Goal: Task Accomplishment & Management: Manage account settings

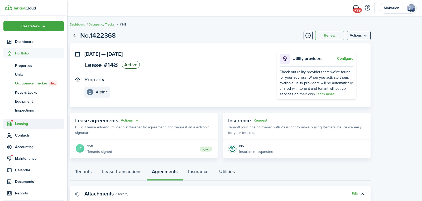
click at [16, 122] on span "Leasing" at bounding box center [39, 124] width 49 height 6
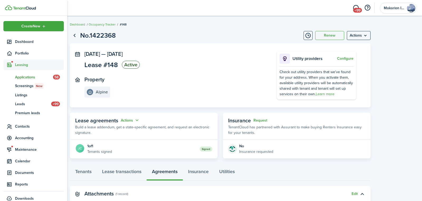
click at [25, 75] on span "Applications" at bounding box center [34, 78] width 38 height 6
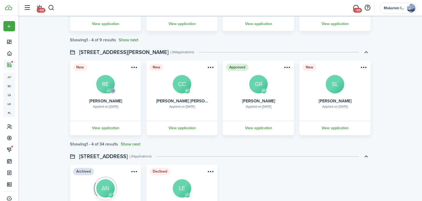
scroll to position [429, 0]
click at [137, 144] on button "Show next" at bounding box center [131, 144] width 20 height 5
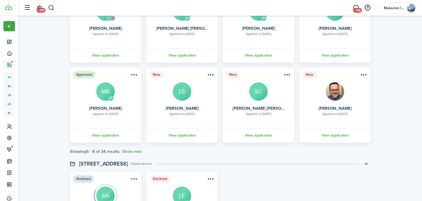
scroll to position [504, 0]
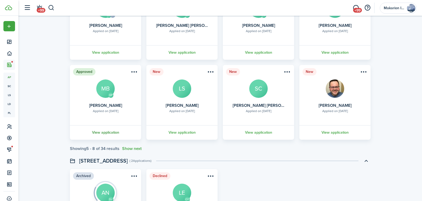
click at [111, 131] on link "View application" at bounding box center [105, 132] width 73 height 14
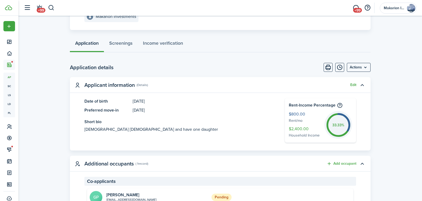
scroll to position [116, 0]
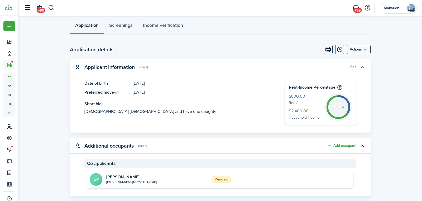
click at [153, 154] on panel-main-accordion "Additional occupants ( 1 record ) Add occupant Co-applicants GP [PERSON_NAME] […" at bounding box center [220, 167] width 300 height 59
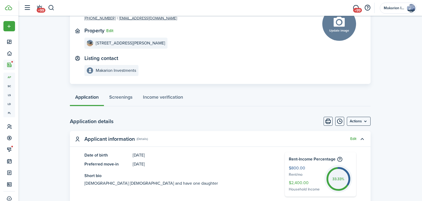
scroll to position [0, 0]
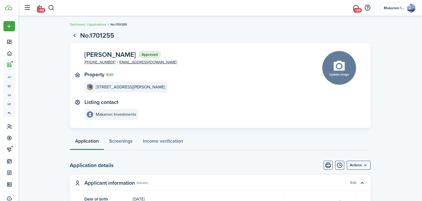
click at [98, 24] on link "Applications" at bounding box center [98, 24] width 18 height 5
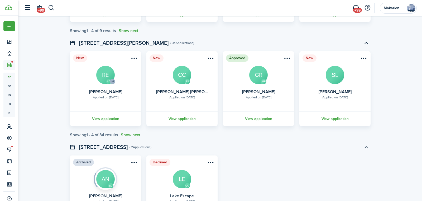
scroll to position [439, 0]
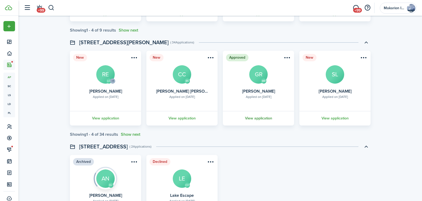
click at [255, 117] on link "View application" at bounding box center [258, 118] width 73 height 14
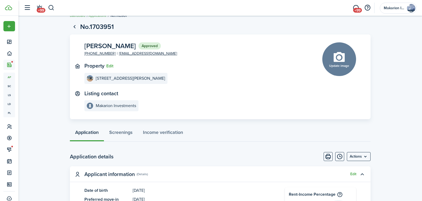
scroll to position [9, 0]
